Goal: Entertainment & Leisure: Consume media (video, audio)

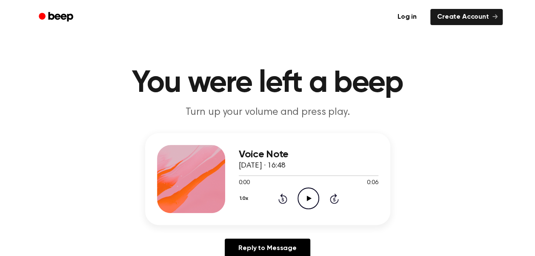
click at [308, 197] on icon at bounding box center [309, 199] width 5 height 6
click at [311, 188] on circle at bounding box center [308, 198] width 21 height 21
click at [311, 201] on icon "Play Audio" at bounding box center [308, 199] width 22 height 22
